Goal: Information Seeking & Learning: Learn about a topic

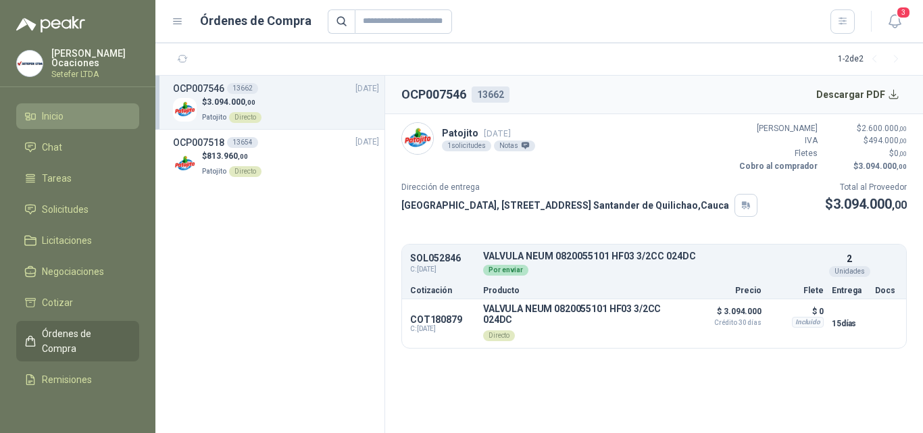
click at [70, 109] on li "Inicio" at bounding box center [77, 116] width 107 height 15
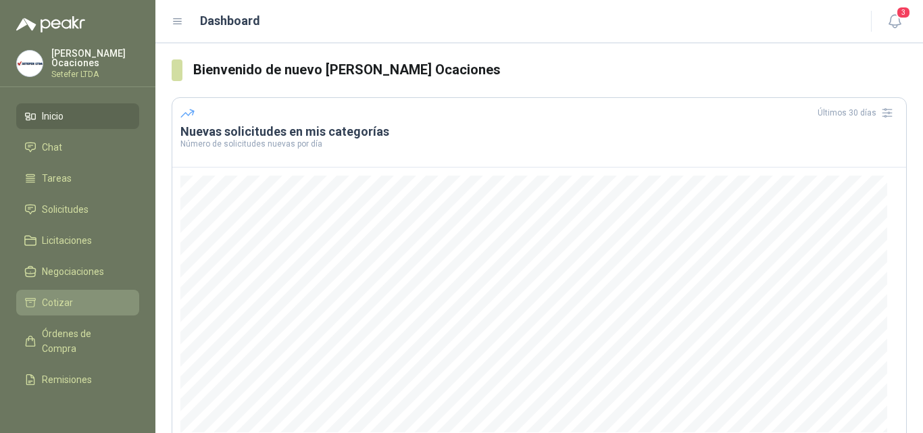
click at [87, 303] on li "Cotizar" at bounding box center [77, 302] width 107 height 15
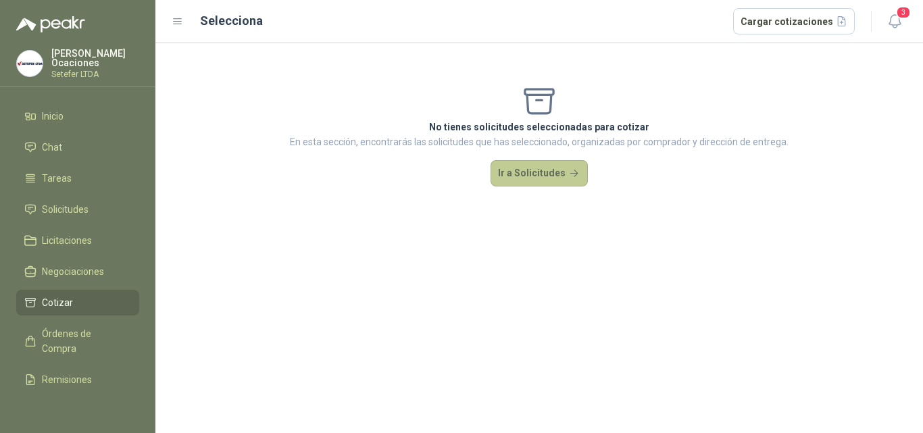
click at [521, 180] on button "Ir a Solicitudes" at bounding box center [538, 173] width 97 height 27
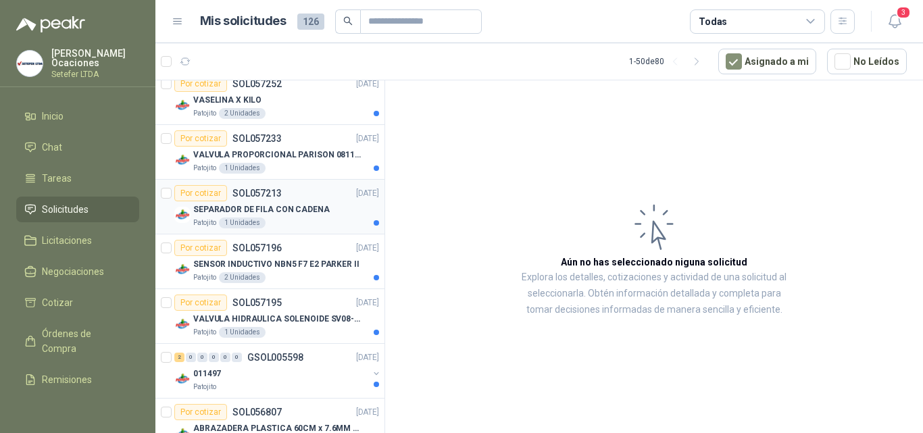
scroll to position [135, 0]
click at [301, 155] on p "VALVULA PROPORCIONAL PARISON 0811404612 / 4WRPEH6C4 REXROTH" at bounding box center [277, 153] width 168 height 13
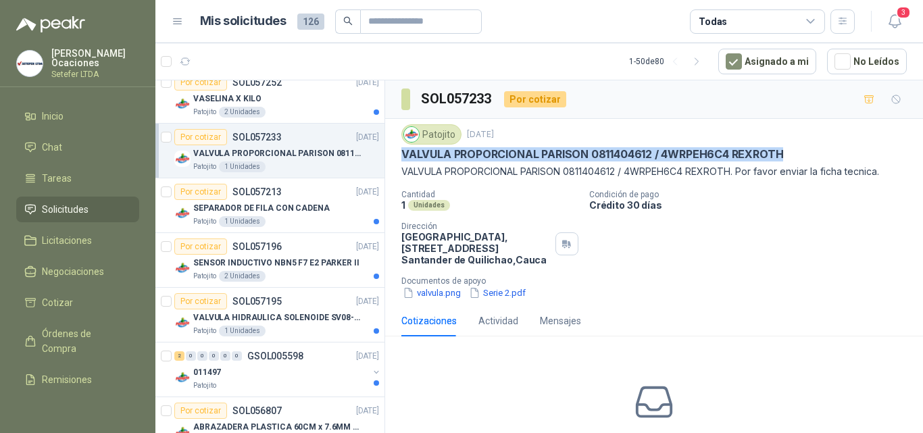
drag, startPoint x: 404, startPoint y: 155, endPoint x: 781, endPoint y: 152, distance: 376.9
click at [781, 152] on p "VALVULA PROPORCIONAL PARISON 0811404612 / 4WRPEH6C4 REXROTH" at bounding box center [592, 154] width 382 height 14
click at [296, 215] on div "SEPARADOR DE FILA CON CADENA" at bounding box center [286, 208] width 186 height 16
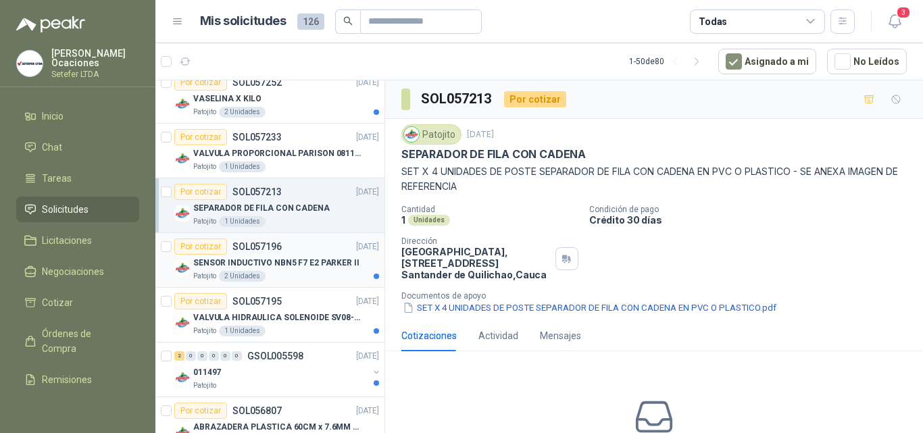
click at [288, 255] on div "SENSOR INDUCTIVO NBN5 F7 E2 PARKER II" at bounding box center [286, 263] width 186 height 16
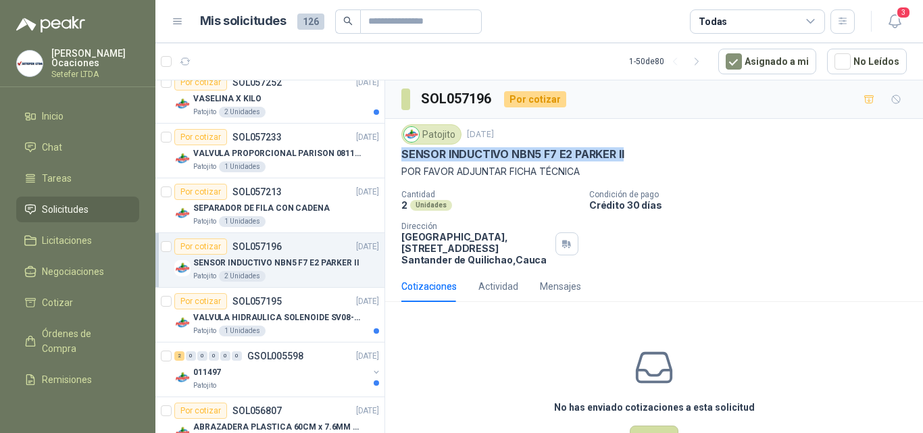
drag, startPoint x: 404, startPoint y: 159, endPoint x: 621, endPoint y: 159, distance: 217.5
click at [621, 159] on p "SENSOR INDUCTIVO NBN5 F7 E2 PARKER II" at bounding box center [512, 154] width 222 height 14
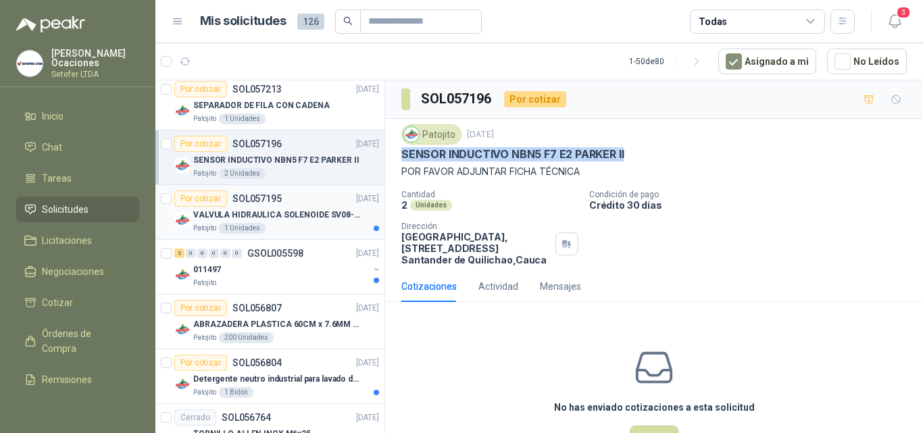
scroll to position [270, 0]
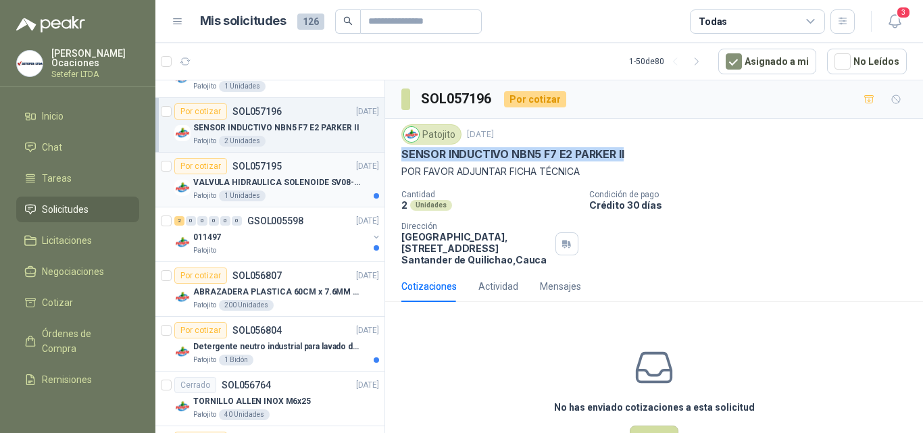
click at [314, 188] on p "VALVULA HIDRAULICA SOLENOIDE SV08-20" at bounding box center [277, 182] width 168 height 13
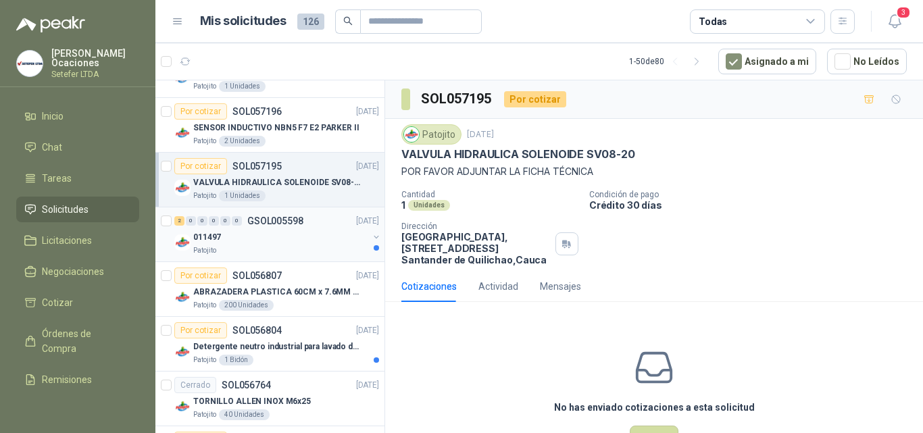
click at [306, 238] on div "011497" at bounding box center [280, 237] width 175 height 16
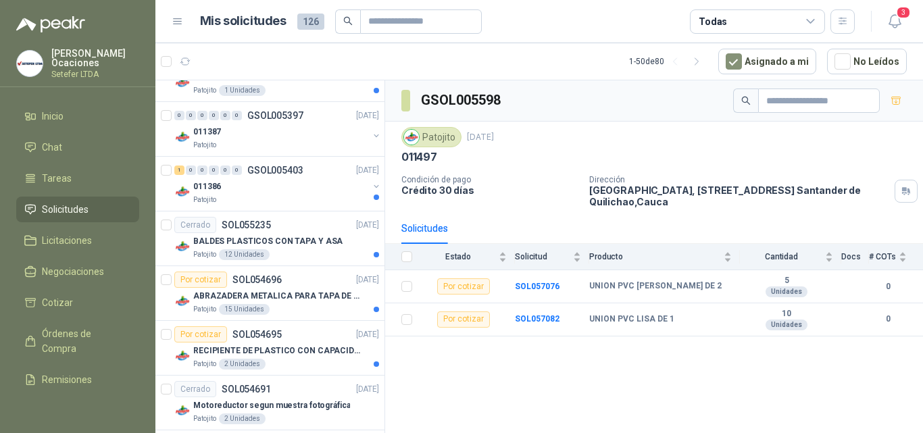
scroll to position [2297, 0]
